Goal: Transaction & Acquisition: Purchase product/service

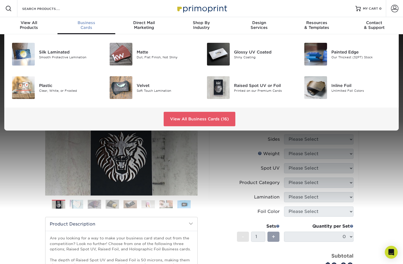
click at [105, 25] on div "Business Cards" at bounding box center [85, 25] width 57 height 10
click at [121, 52] on img at bounding box center [121, 54] width 23 height 23
click at [133, 87] on div at bounding box center [120, 87] width 32 height 23
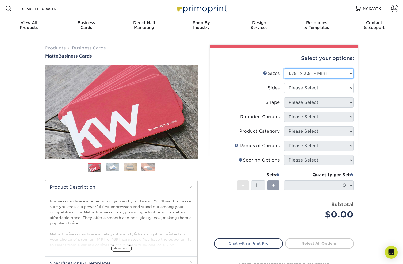
select select "1.50x3.50"
click at [311, 111] on li "Shape Please Select" at bounding box center [283, 104] width 139 height 14
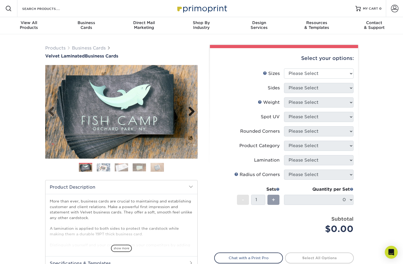
click at [191, 110] on link "Next" at bounding box center [189, 111] width 11 height 11
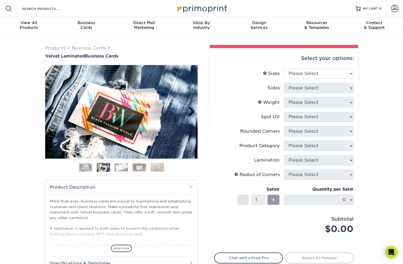
click at [191, 110] on link "Next" at bounding box center [189, 111] width 11 height 11
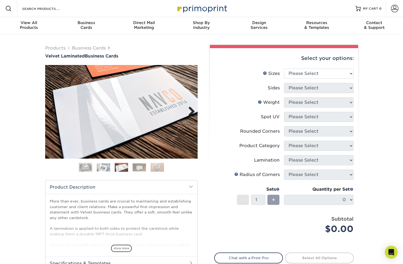
click at [191, 110] on link "Next" at bounding box center [189, 111] width 11 height 11
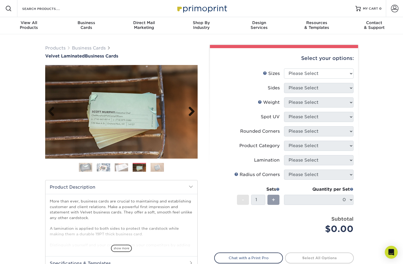
click at [192, 110] on link "Next" at bounding box center [189, 111] width 11 height 11
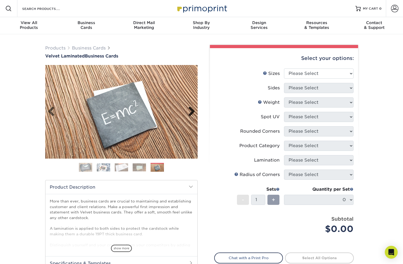
click at [192, 110] on link "Next" at bounding box center [189, 111] width 11 height 11
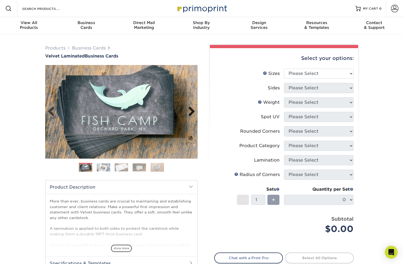
click at [192, 110] on link "Next" at bounding box center [189, 111] width 11 height 11
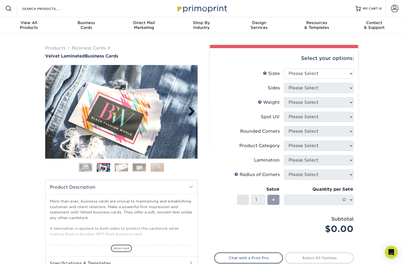
click at [192, 110] on link "Next" at bounding box center [189, 111] width 11 height 11
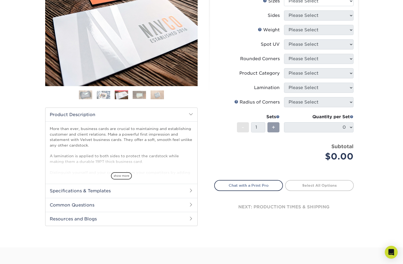
scroll to position [71, 0]
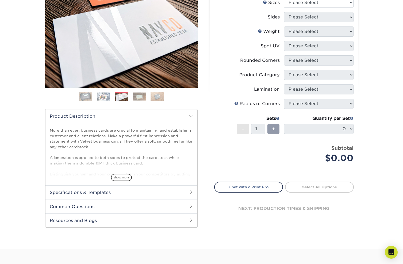
click at [83, 98] on img at bounding box center [85, 96] width 13 height 13
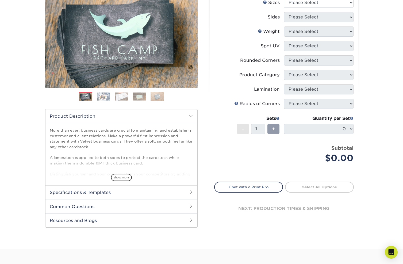
click at [106, 95] on img at bounding box center [103, 96] width 13 height 8
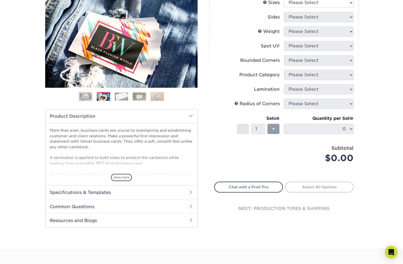
click at [130, 96] on ol at bounding box center [121, 98] width 152 height 13
click at [122, 97] on img at bounding box center [121, 96] width 13 height 8
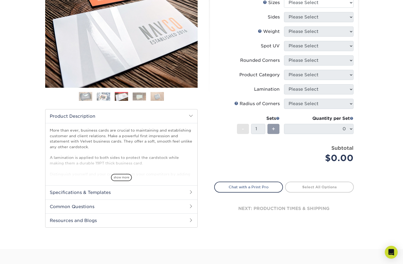
scroll to position [129, 0]
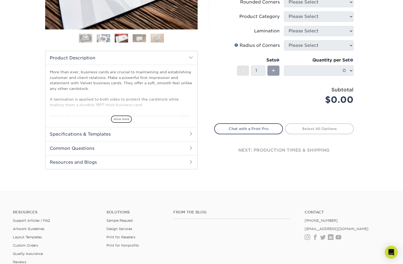
click at [134, 145] on h2 "Common Questions" at bounding box center [121, 148] width 152 height 14
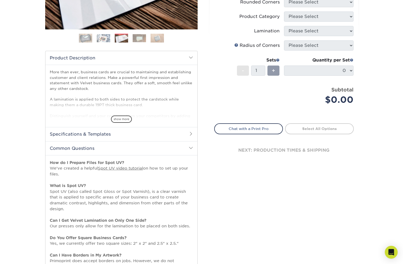
click at [161, 136] on h2 "Specifications & Templates" at bounding box center [121, 134] width 152 height 14
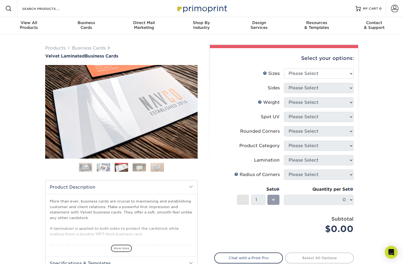
scroll to position [0, 0]
select select "1.50x3.50"
select select "13abbda7-1d64-4f25-8bb2-c179b224825d"
select select "16PT"
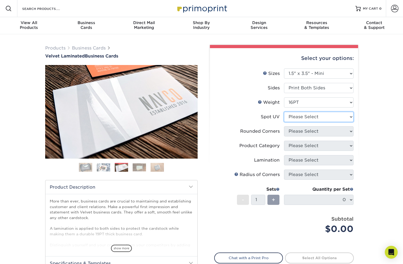
select select "2"
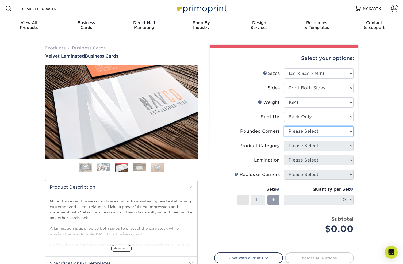
select select "7672df9e-0e0a-464d-8e1f-920c575e4da3"
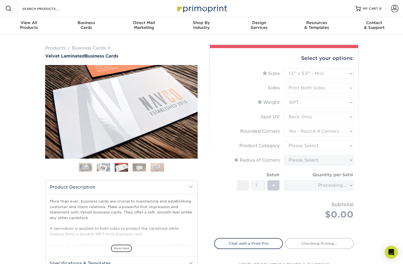
click at [347, 143] on form "Sizes Help Sizes Please Select 1.5" x 3.5" - Mini 1.75" x 3.5" - Mini 2" x 2" -…" at bounding box center [284, 149] width 140 height 163
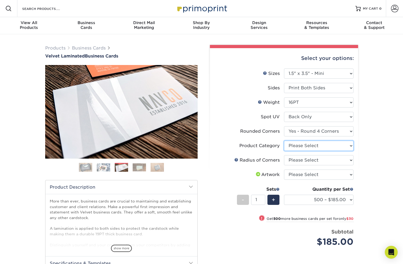
select select "3b5148f1-0588-4f88-a218-97bcfdce65c1"
select select "479fbfe7-6a0c-4895-8c9a-81739b7486c9"
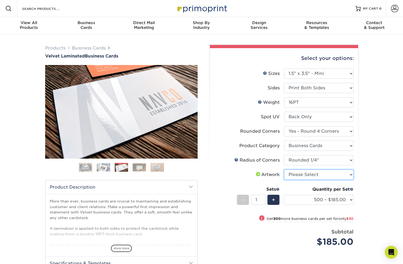
select select "upload"
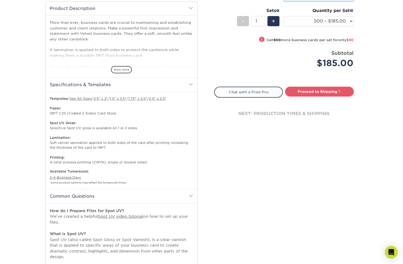
scroll to position [177, 0]
